Goal: Task Accomplishment & Management: Complete application form

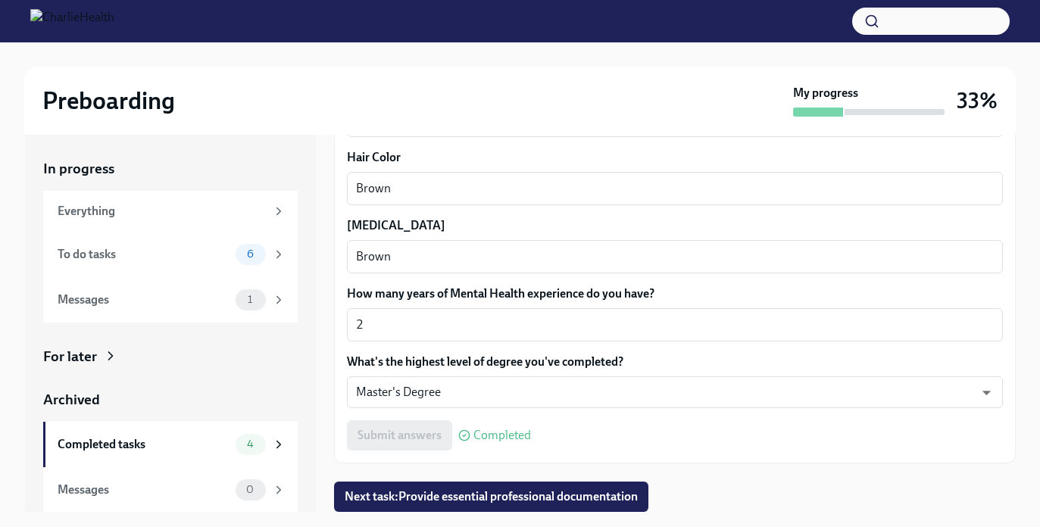
scroll to position [27, 0]
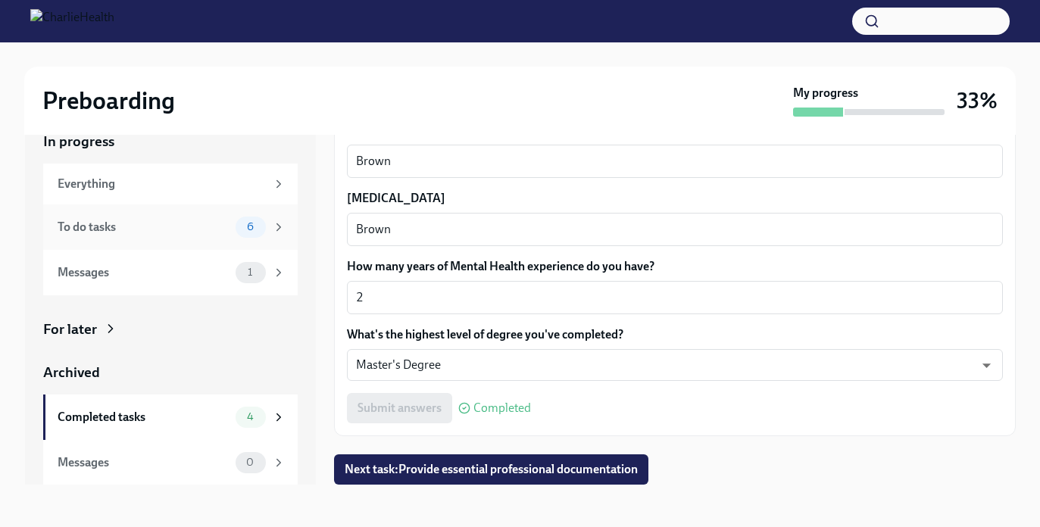
click at [149, 235] on div "To do tasks" at bounding box center [144, 227] width 172 height 17
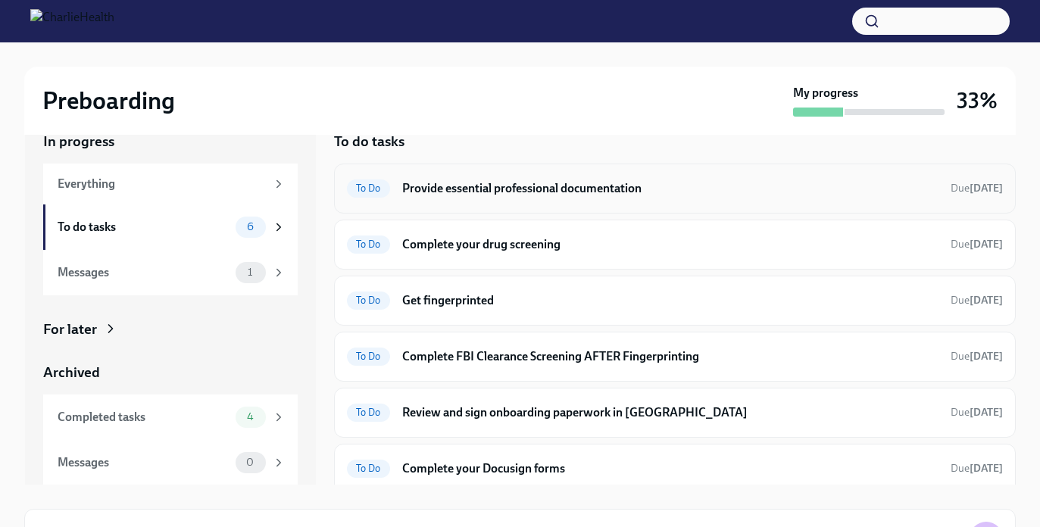
click at [418, 193] on h6 "Provide essential professional documentation" at bounding box center [670, 188] width 537 height 17
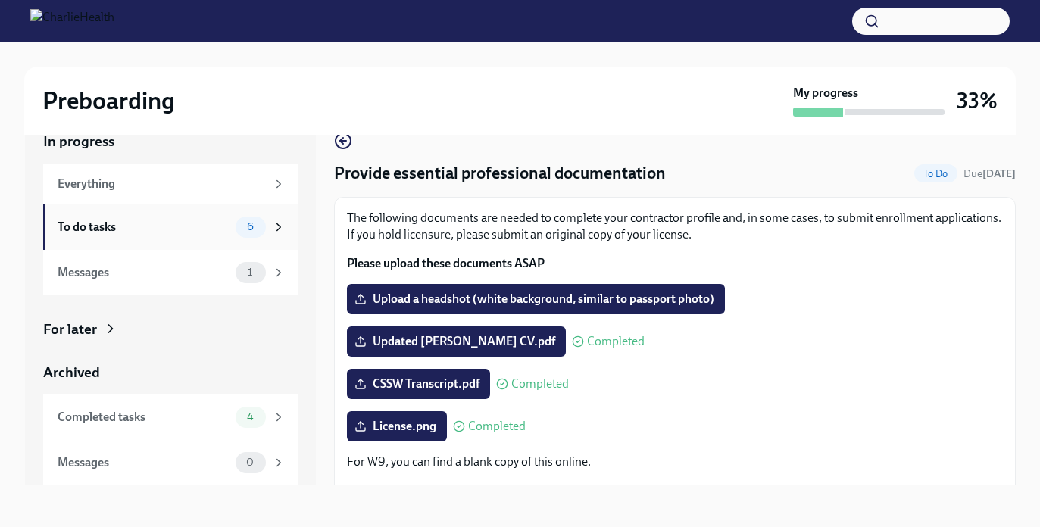
click at [149, 220] on div "To do tasks" at bounding box center [144, 227] width 172 height 17
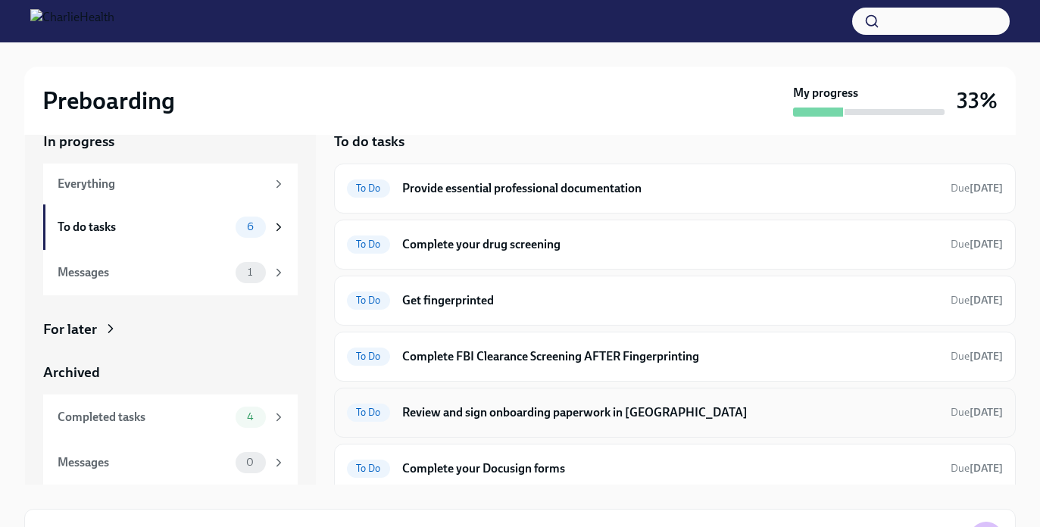
click at [483, 408] on h6 "Review and sign onboarding paperwork in [GEOGRAPHIC_DATA]" at bounding box center [670, 413] width 537 height 17
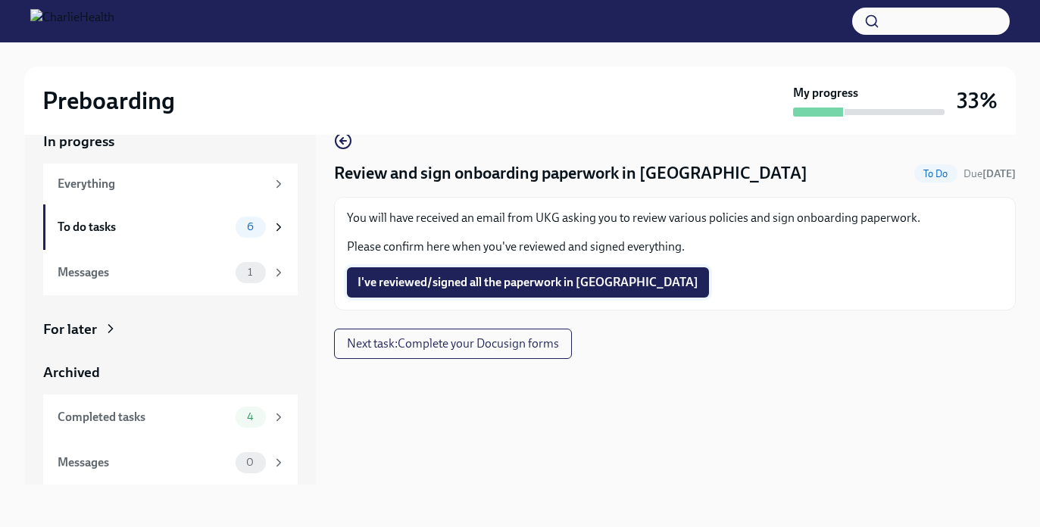
click at [476, 291] on button "I've reviewed/signed all the paperwork in [GEOGRAPHIC_DATA]" at bounding box center [528, 282] width 362 height 30
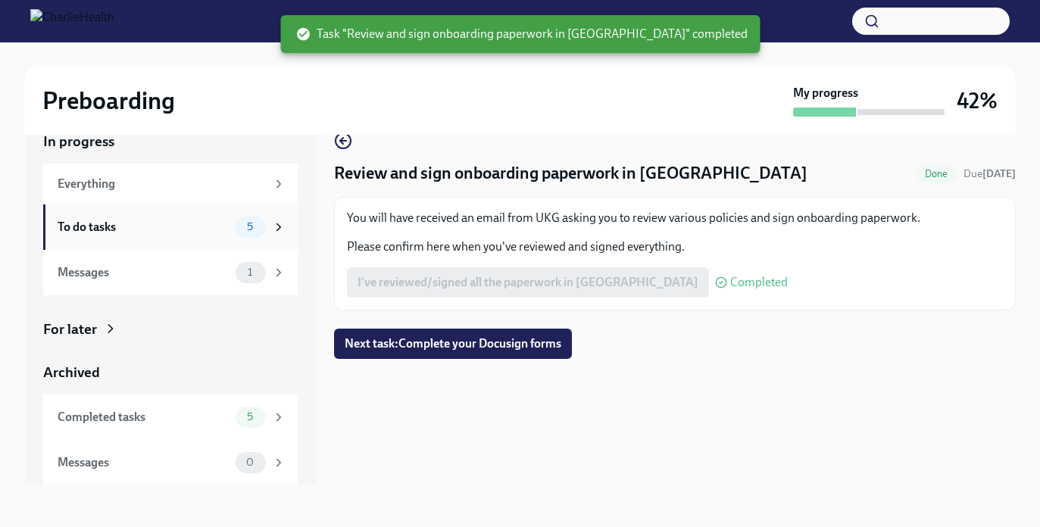
click at [228, 228] on div "To do tasks" at bounding box center [144, 227] width 172 height 17
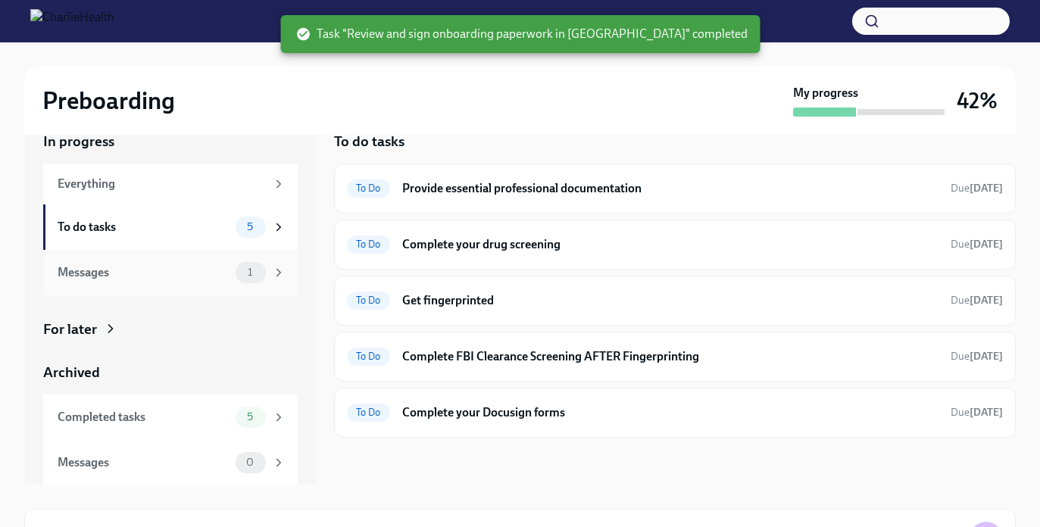
click at [219, 267] on div "Messages" at bounding box center [144, 272] width 172 height 17
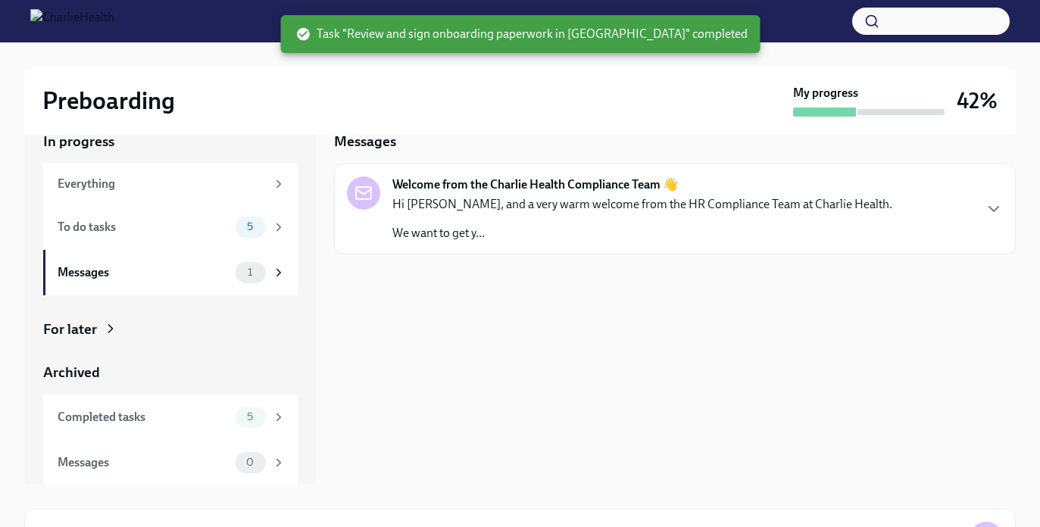
click at [484, 193] on div "Welcome from the Charlie Health Compliance Team 👋 Hi [PERSON_NAME], and a very …" at bounding box center [643, 209] width 500 height 65
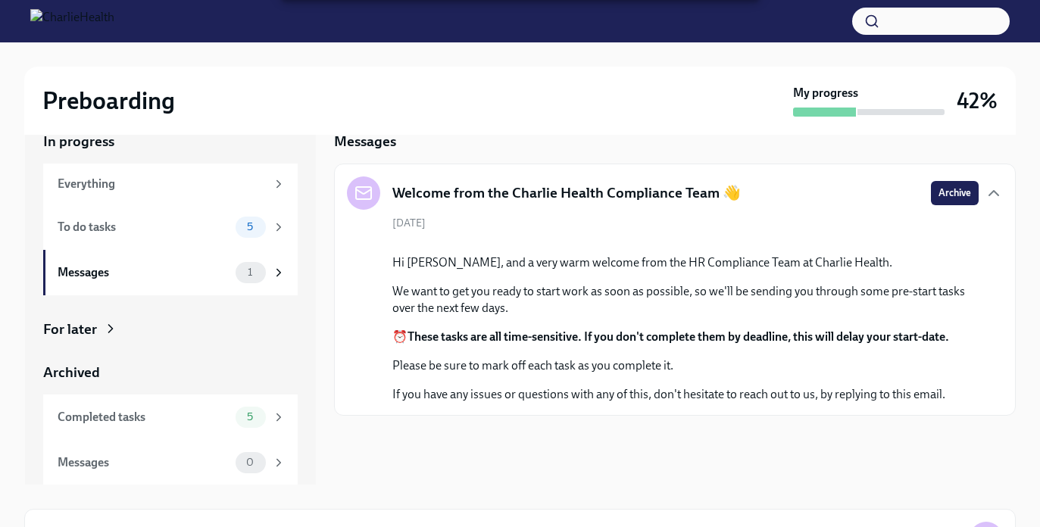
scroll to position [99, 0]
click at [209, 244] on div "To do tasks 5" at bounding box center [170, 227] width 255 height 45
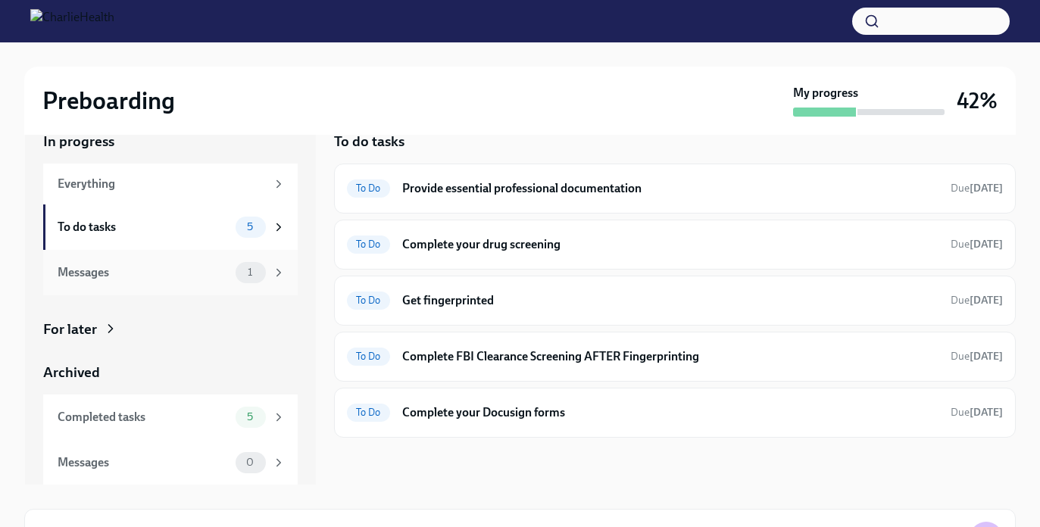
click at [217, 271] on div "Messages" at bounding box center [144, 272] width 172 height 17
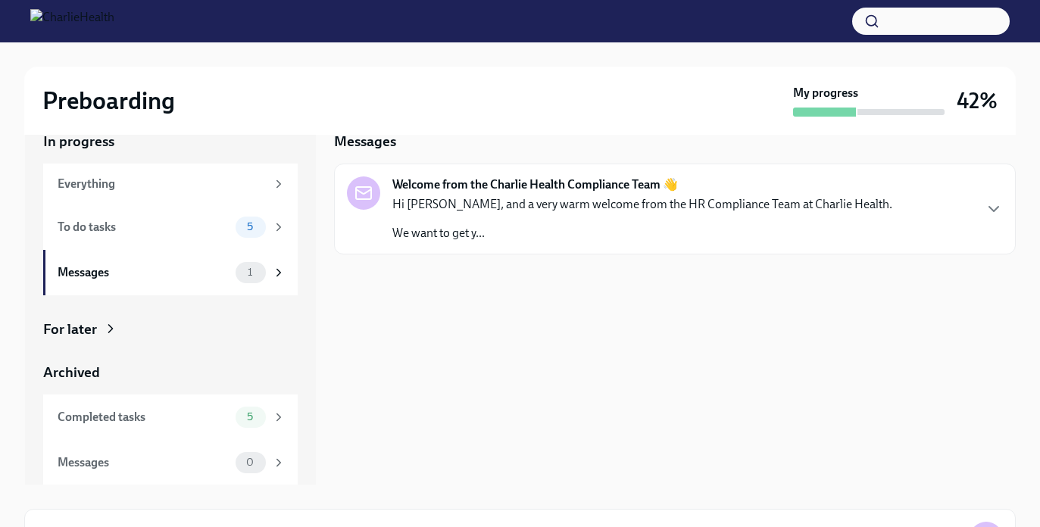
click at [425, 232] on p "We want to get y..." at bounding box center [643, 233] width 500 height 17
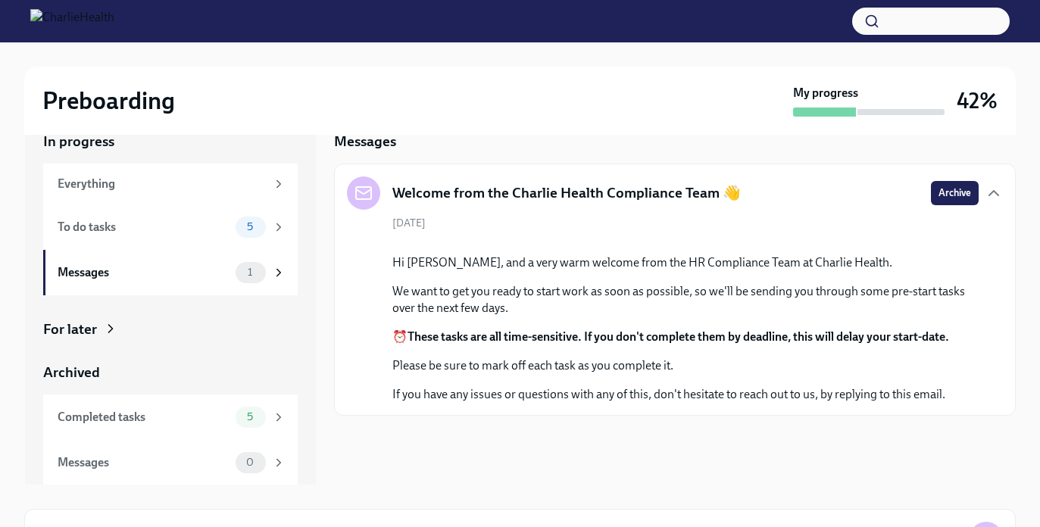
click at [569, 196] on h5 "Welcome from the Charlie Health Compliance Team 👋" at bounding box center [567, 193] width 349 height 20
click at [369, 191] on icon at bounding box center [364, 193] width 18 height 18
